Goal: Task Accomplishment & Management: Manage account settings

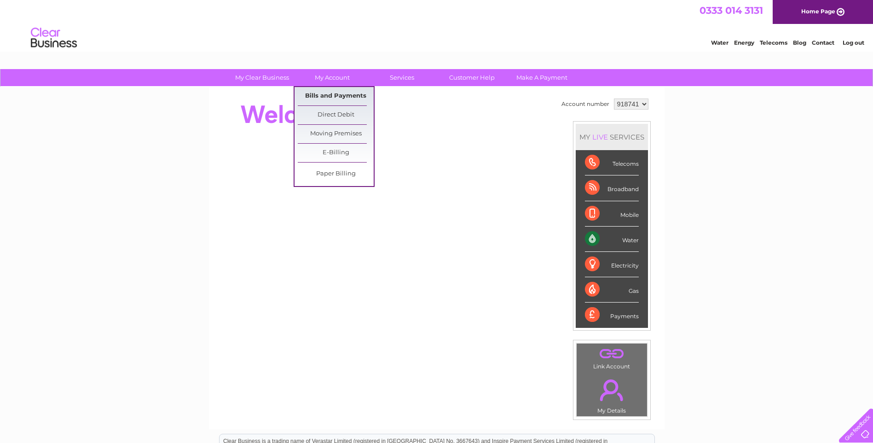
click at [337, 92] on link "Bills and Payments" at bounding box center [336, 96] width 76 height 18
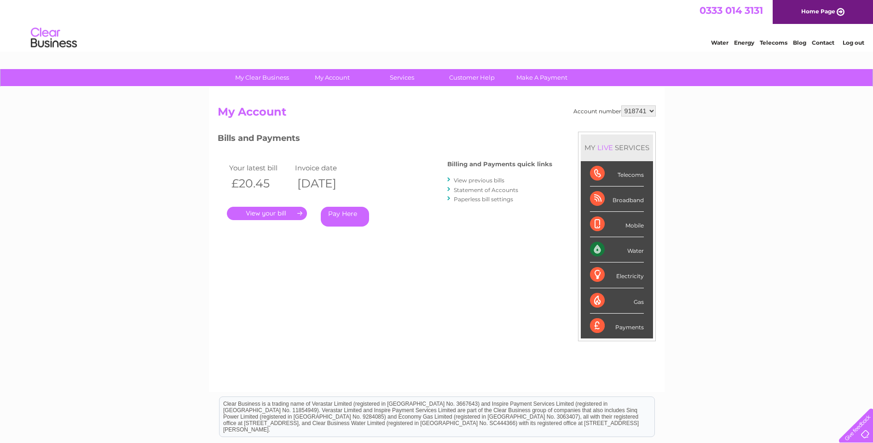
click at [284, 205] on div ". Pay Here" at bounding box center [319, 200] width 184 height 14
click at [285, 214] on link "." at bounding box center [267, 213] width 80 height 13
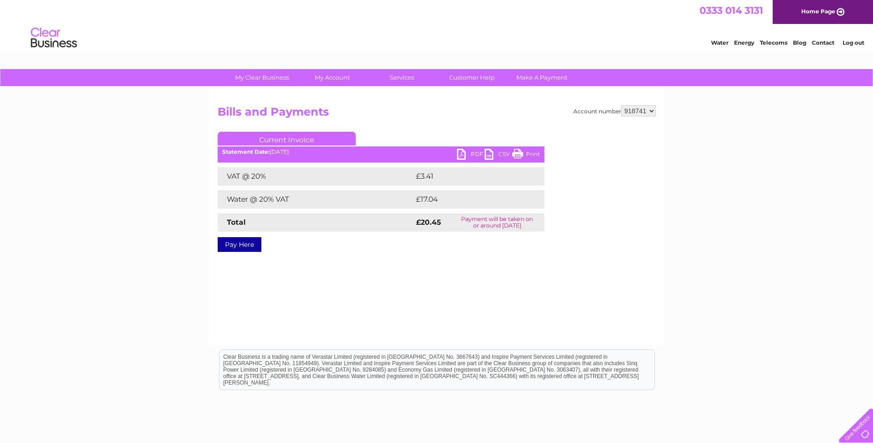
click at [463, 156] on link "PDF" at bounding box center [471, 155] width 28 height 13
drag, startPoint x: 615, startPoint y: 104, endPoint x: 713, endPoint y: 104, distance: 98.0
click at [720, 116] on div "My Clear Business Login Details My Details My Preferences Link Account My Accou…" at bounding box center [436, 285] width 873 height 433
